Goal: Obtain resource: Download file/media

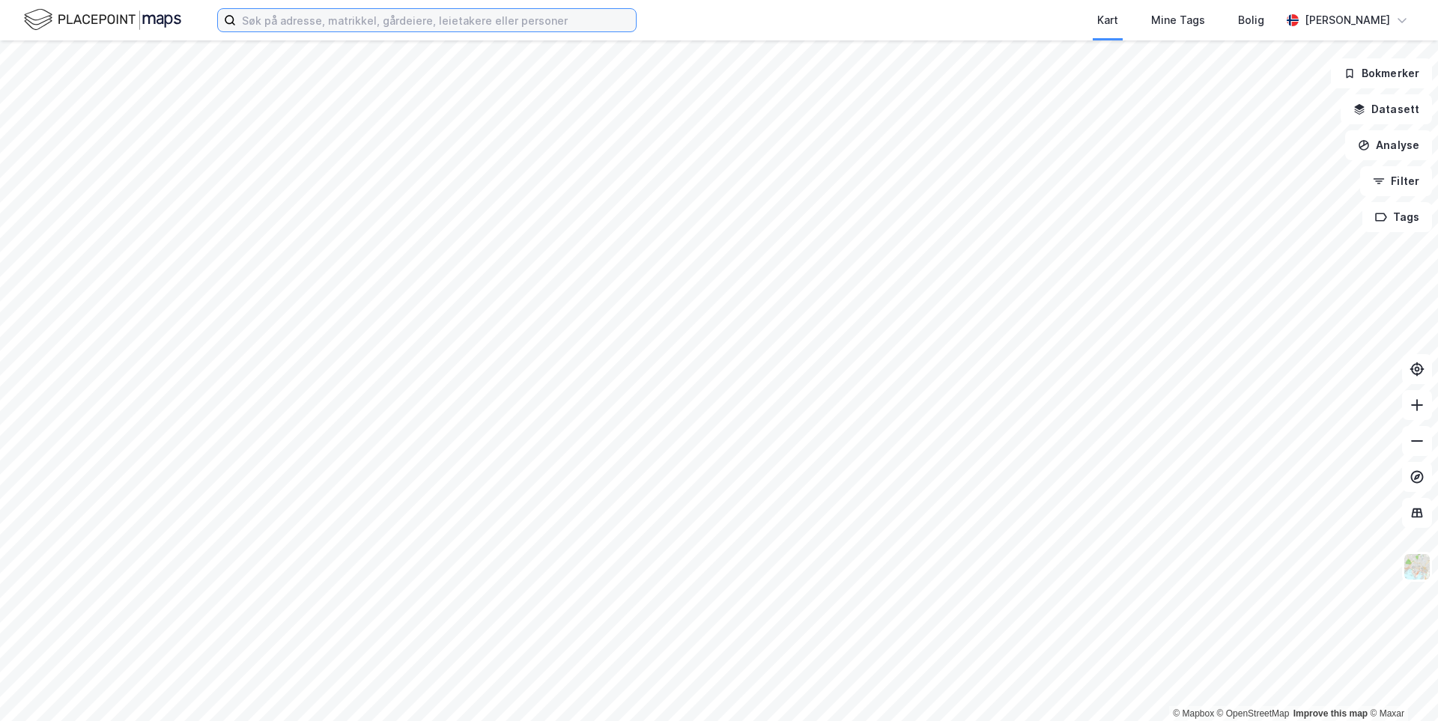
click at [281, 18] on input at bounding box center [436, 20] width 400 height 22
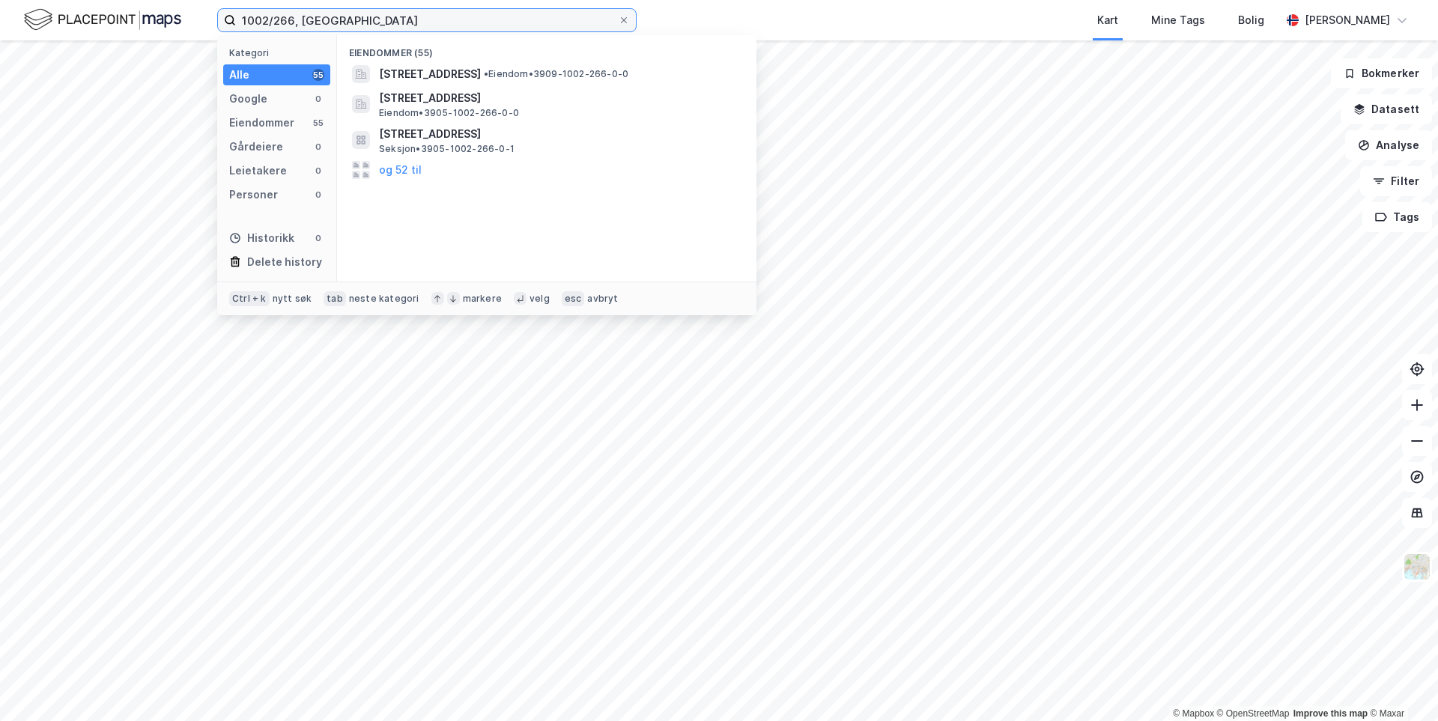
type input "1002/266, [GEOGRAPHIC_DATA]"
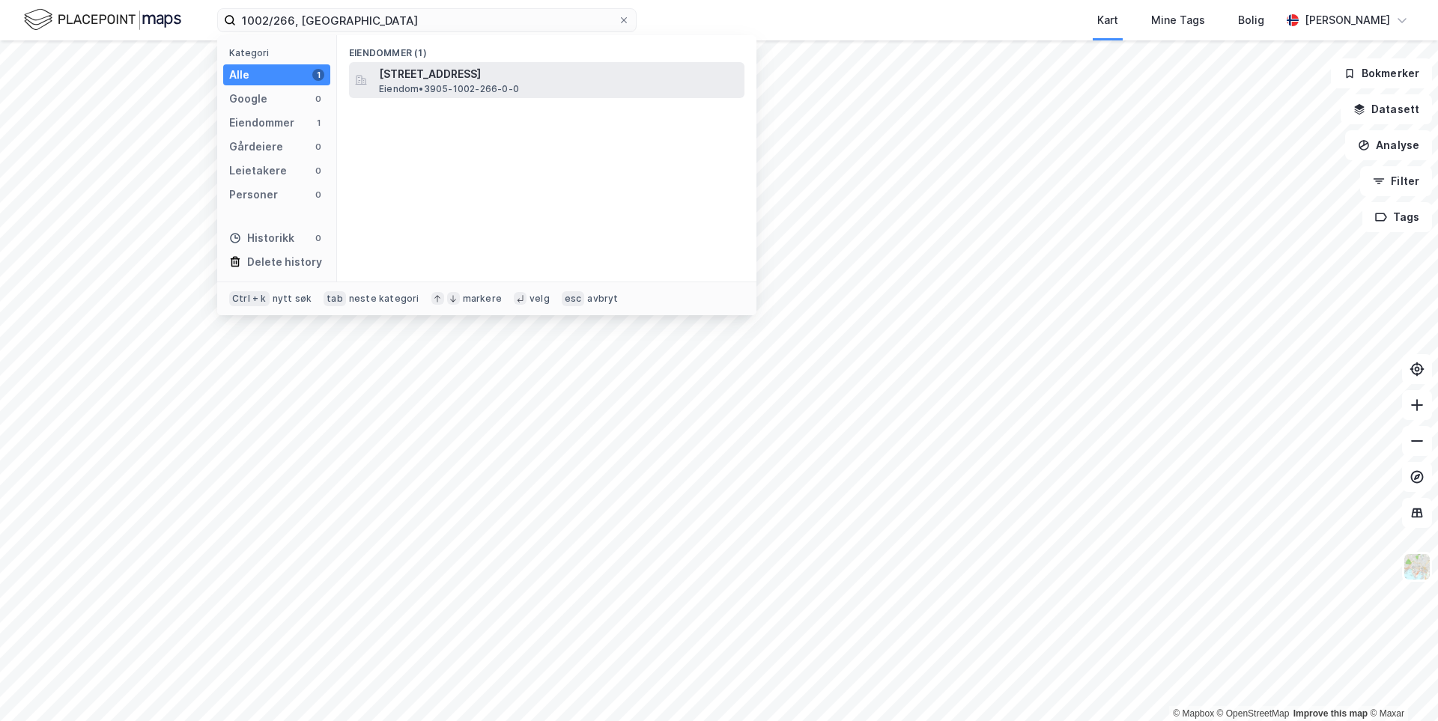
click at [459, 85] on span "Eiendom • 3905-1002-266-0-0" at bounding box center [449, 89] width 140 height 12
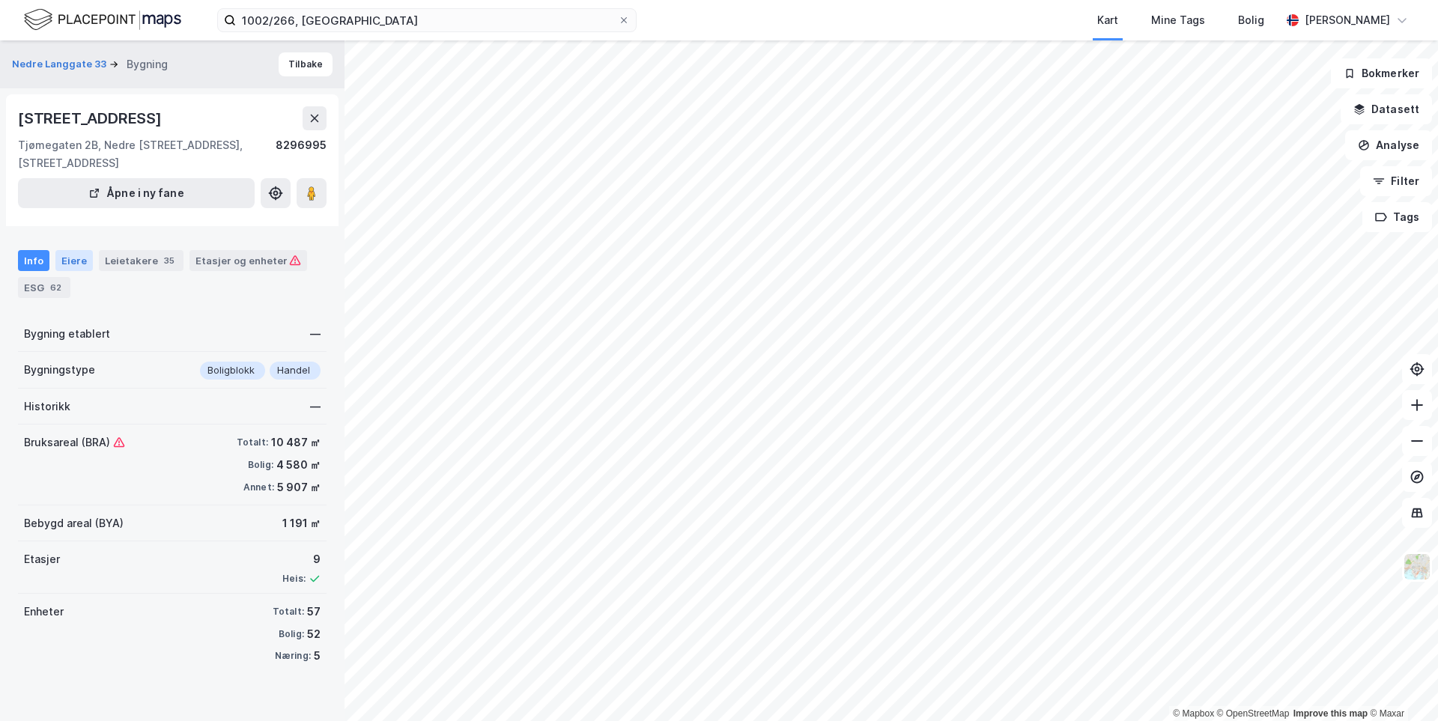
click at [76, 265] on div "Eiere" at bounding box center [73, 260] width 37 height 21
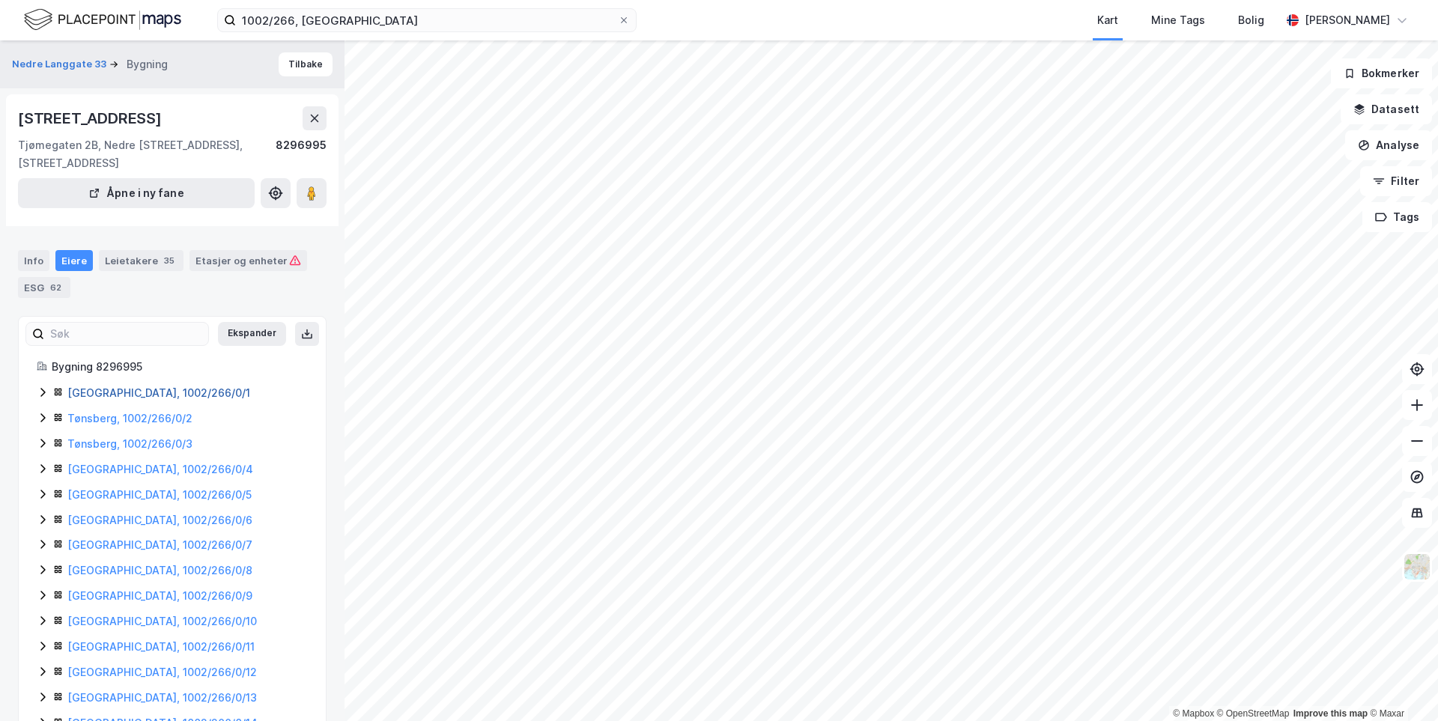
click at [127, 392] on link "[GEOGRAPHIC_DATA], 1002/266/0/1" at bounding box center [158, 392] width 183 height 13
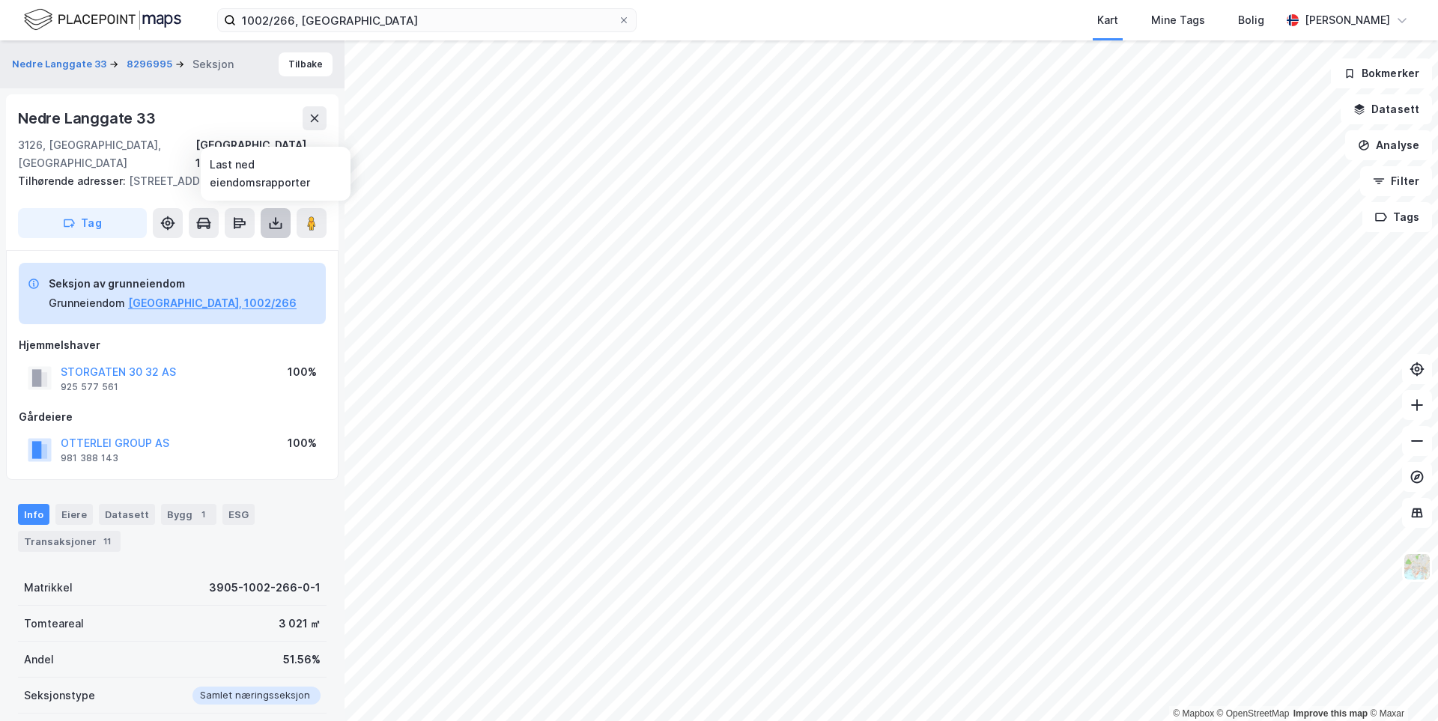
click at [278, 222] on icon at bounding box center [276, 223] width 6 height 4
click at [214, 251] on div "Last ned grunnbok" at bounding box center [201, 253] width 87 height 12
click at [195, 250] on div "Last ned grunnbok" at bounding box center [201, 253] width 87 height 12
